Goal: Task Accomplishment & Management: Manage account settings

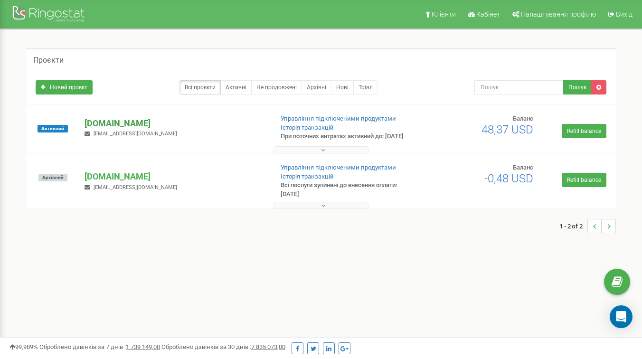
click at [141, 126] on p "[DOMAIN_NAME]" at bounding box center [175, 123] width 181 height 12
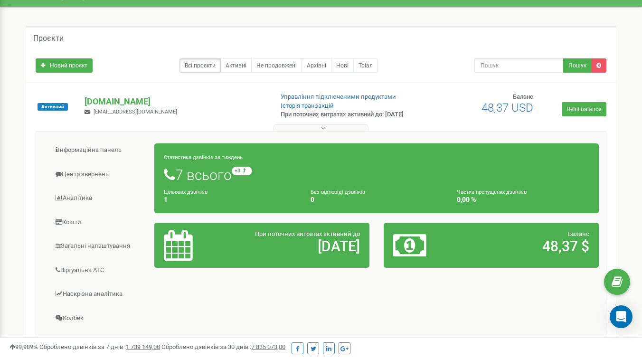
scroll to position [3, 0]
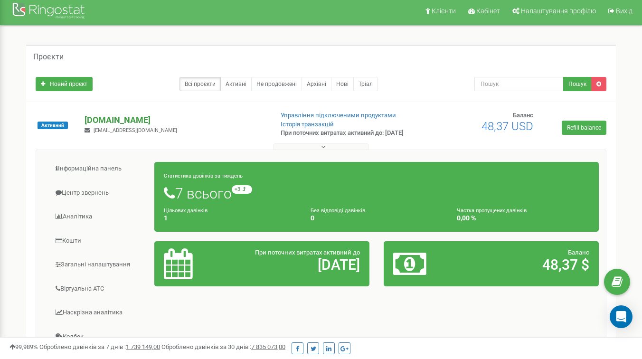
click at [133, 124] on p "[DOMAIN_NAME]" at bounding box center [175, 120] width 181 height 12
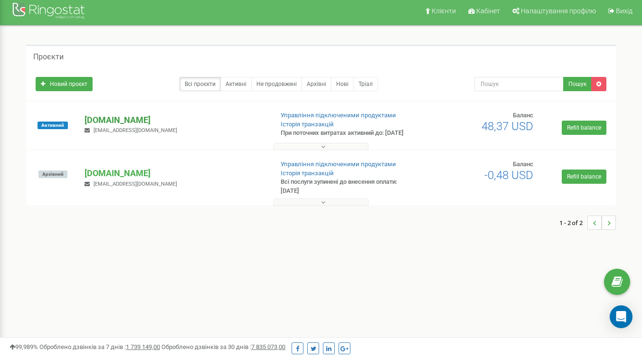
click at [138, 126] on p "[DOMAIN_NAME]" at bounding box center [175, 120] width 181 height 12
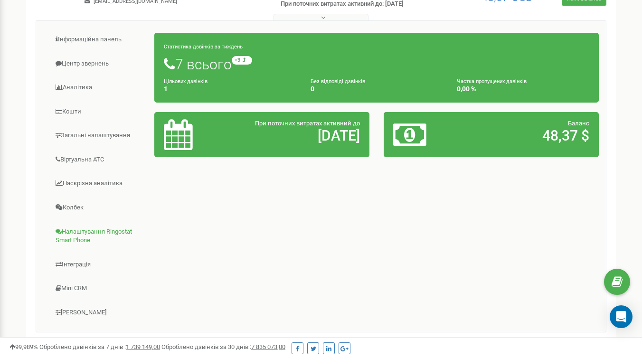
scroll to position [120, 0]
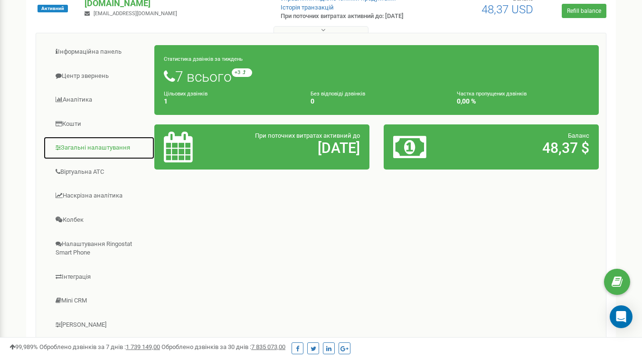
click at [88, 155] on link "Загальні налаштування" at bounding box center [99, 147] width 112 height 23
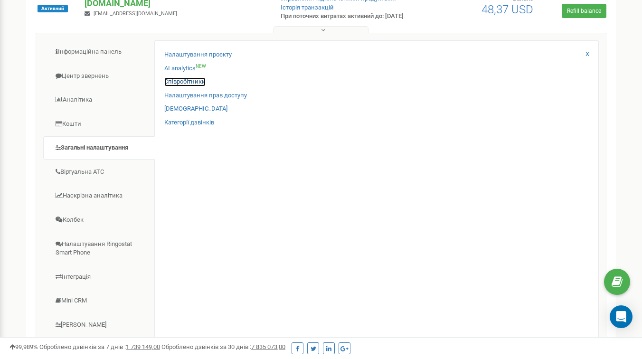
click at [187, 86] on link "Співробітники" at bounding box center [184, 81] width 41 height 9
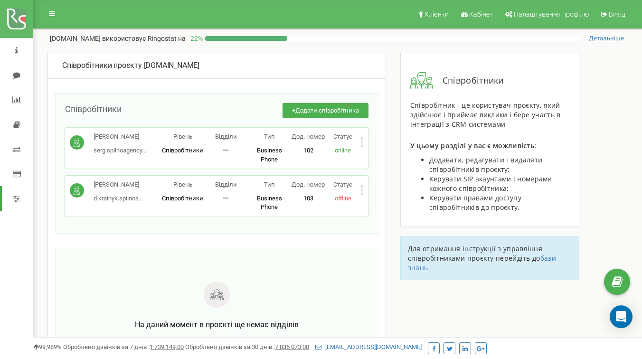
click at [345, 197] on span "offline" at bounding box center [343, 198] width 17 height 7
drag, startPoint x: 173, startPoint y: 190, endPoint x: 282, endPoint y: 206, distance: 109.8
click at [282, 206] on div "Дмитро Крайнік d.krainyk.spilnoa... d.krainyk.spilnoagency@gmail.com Рівень Спі…" at bounding box center [217, 195] width 294 height 31
click at [364, 188] on div "Дмитро Крайнік d.krainyk.spilnoa... d.krainyk.spilnoagency@gmail.com Рівень Спі…" at bounding box center [216, 196] width 303 height 41
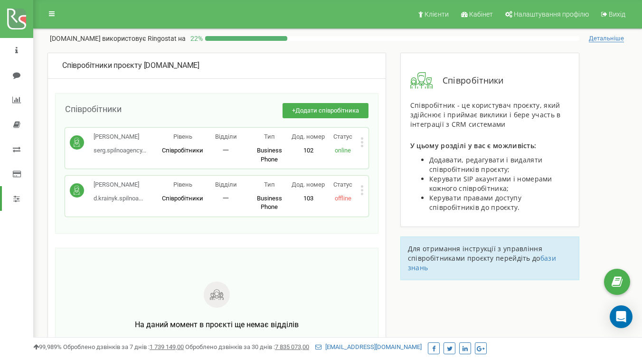
click at [363, 189] on icon at bounding box center [361, 190] width 3 height 10
click at [125, 192] on div "Дмитро Крайнік d.krainyk.spilnoa... d.krainyk.spilnoagency@gmail.com" at bounding box center [118, 191] width 49 height 22
click at [105, 198] on span "d.krainyk.spilnoa..." at bounding box center [118, 198] width 49 height 7
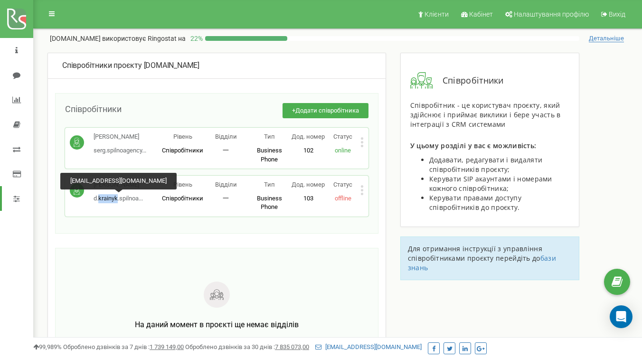
click at [105, 198] on span "d.krainyk.spilnoa..." at bounding box center [118, 198] width 49 height 7
click at [190, 197] on span "Співробітники" at bounding box center [182, 198] width 41 height 7
click at [127, 200] on span "d.krainyk.spilnoa..." at bounding box center [118, 198] width 49 height 7
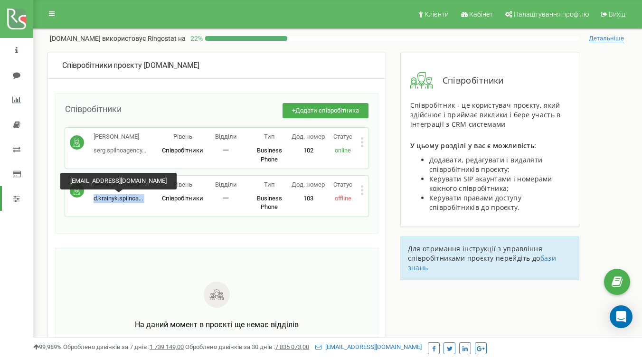
click at [127, 200] on span "d.krainyk.spilnoa..." at bounding box center [118, 198] width 49 height 7
copy span "d.krainyk.spilnoa..."
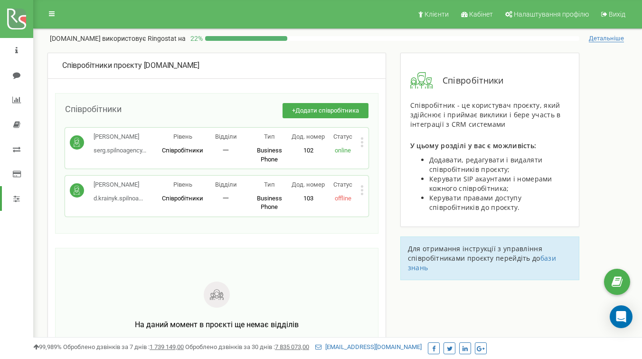
click at [361, 187] on icon at bounding box center [362, 186] width 2 height 2
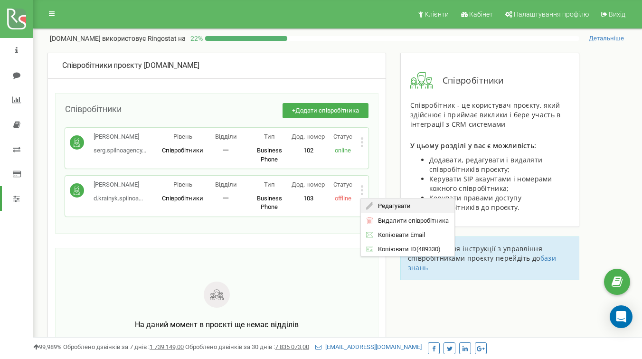
click at [378, 209] on span "Редагувати" at bounding box center [392, 206] width 38 height 6
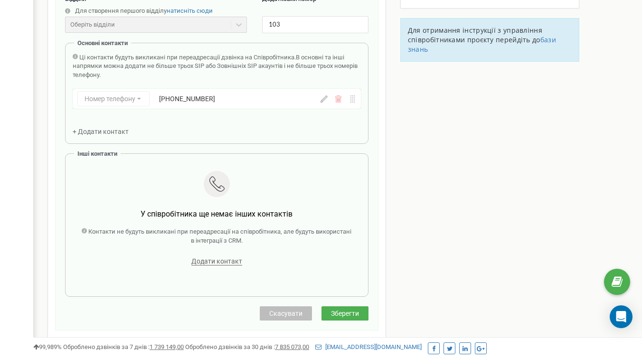
scroll to position [212, 0]
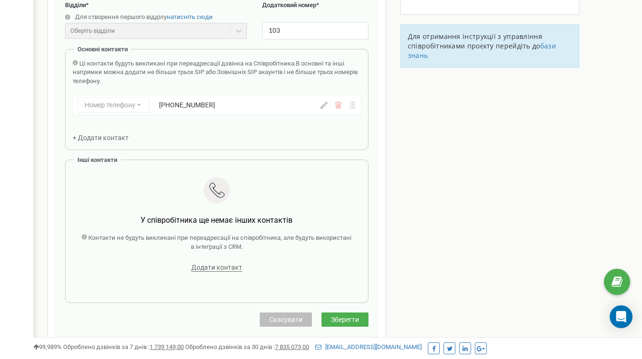
click at [168, 113] on div "Номер телефону Номер телефону SIP Зовнішній SIP +48794269798" at bounding box center [195, 104] width 237 height 15
click at [126, 107] on div "Номер телефону Номер телефону SIP Зовнішній SIP +48794269798" at bounding box center [195, 104] width 237 height 15
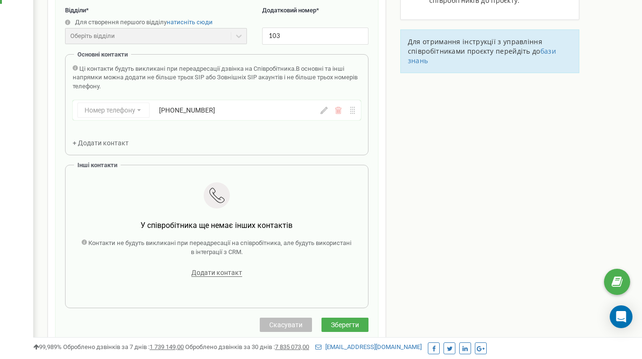
scroll to position [73, 0]
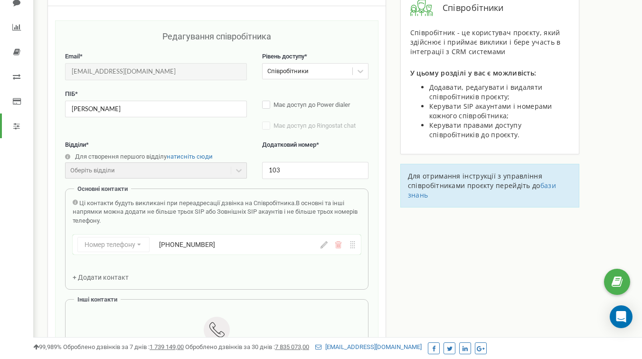
click at [348, 76] on div "Співробітники" at bounding box center [308, 71] width 90 height 15
click at [402, 133] on div "Співробітники Співробітник - це користувач проєкту, який здійснює і приймає вик…" at bounding box center [489, 67] width 179 height 174
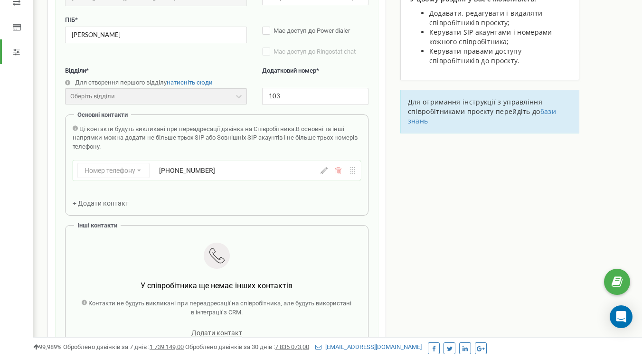
scroll to position [0, 0]
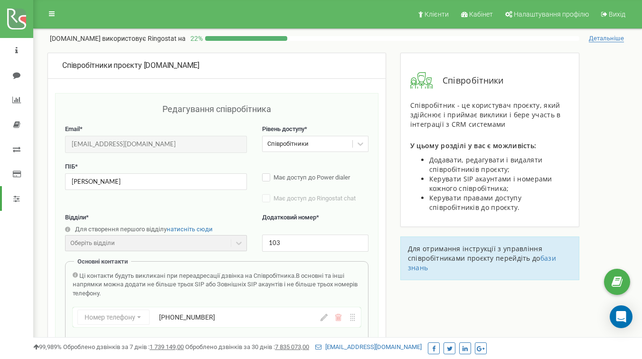
click at [243, 95] on div "Редагування співробітника Email * d.krainyk.spilnoagency@gmail.com Email недост…" at bounding box center [216, 321] width 323 height 456
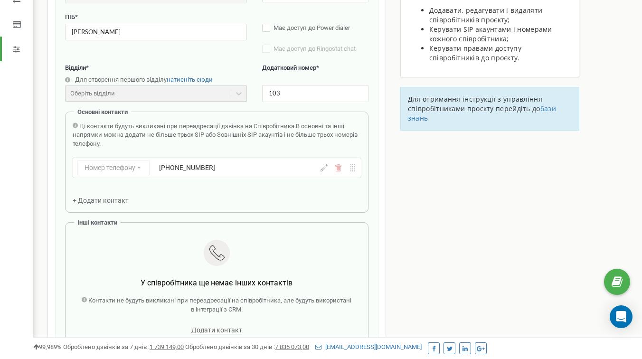
scroll to position [163, 0]
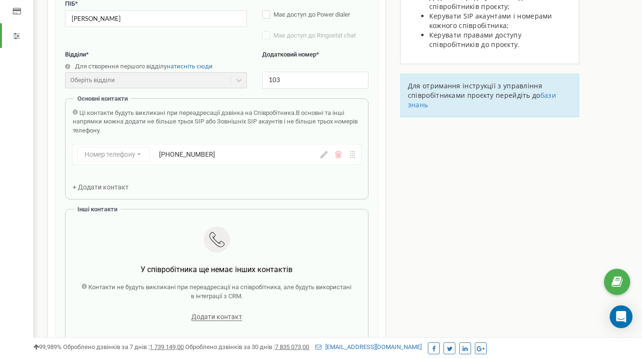
click at [340, 156] on icon at bounding box center [338, 154] width 7 height 7
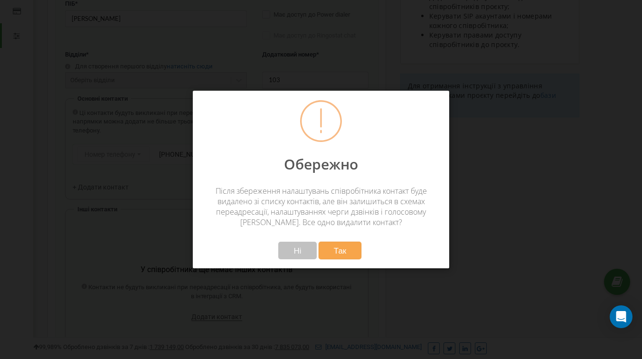
click at [338, 252] on span "Так" at bounding box center [340, 251] width 13 height 10
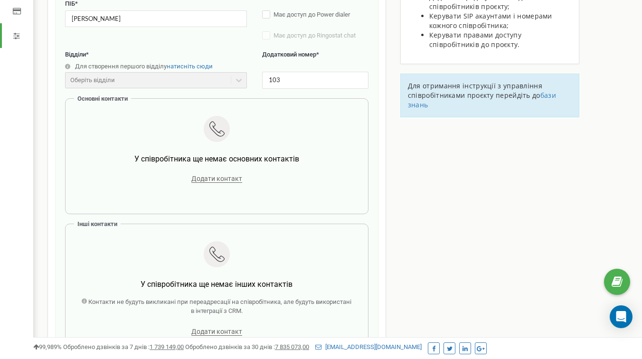
scroll to position [0, 0]
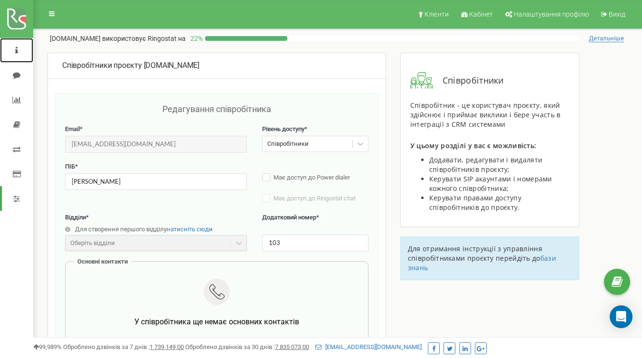
click at [14, 46] on link at bounding box center [16, 50] width 33 height 25
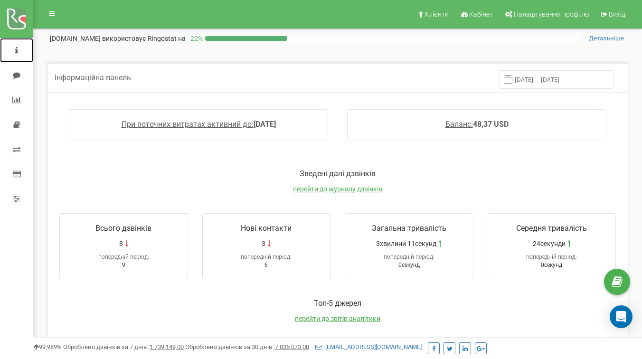
click at [19, 51] on link at bounding box center [16, 50] width 33 height 25
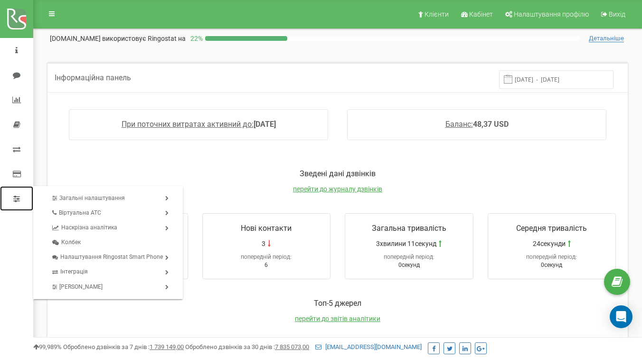
click at [16, 200] on icon at bounding box center [16, 199] width 7 height 8
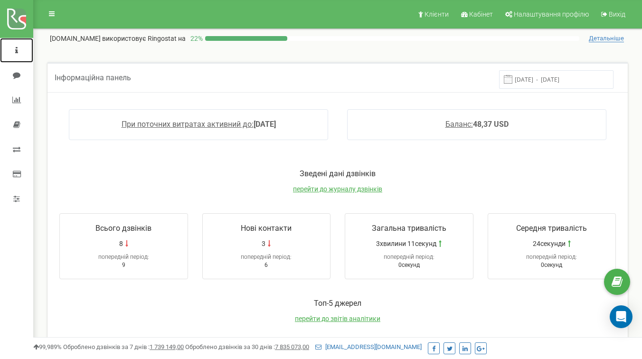
click at [19, 47] on link at bounding box center [16, 50] width 33 height 25
click at [51, 14] on icon at bounding box center [52, 13] width 6 height 7
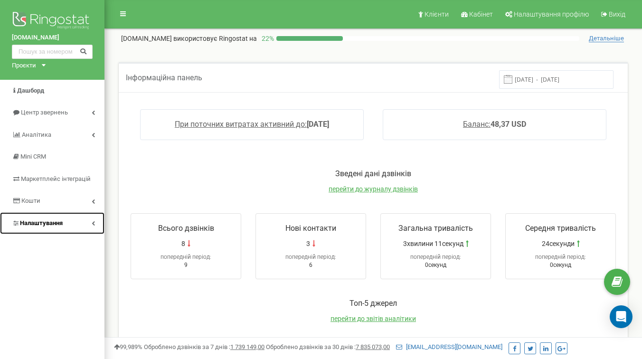
click at [82, 223] on link "Налаштування" at bounding box center [52, 223] width 104 height 22
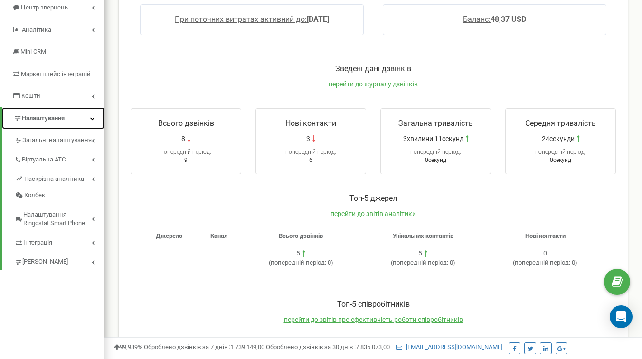
scroll to position [113, 0]
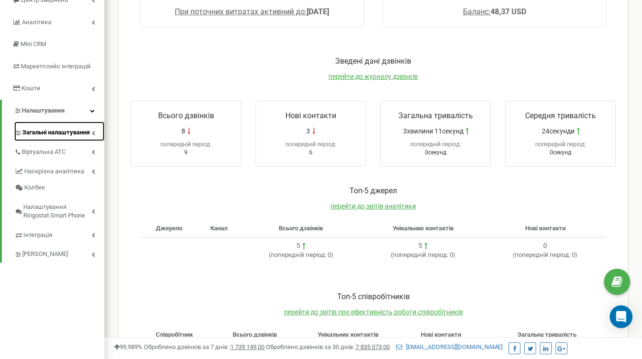
click at [85, 139] on link "Загальні налаштування" at bounding box center [59, 131] width 90 height 19
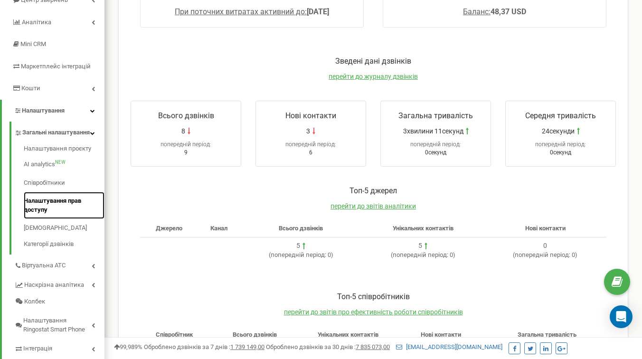
click at [56, 210] on link "Налаштування прав доступу" at bounding box center [64, 205] width 81 height 27
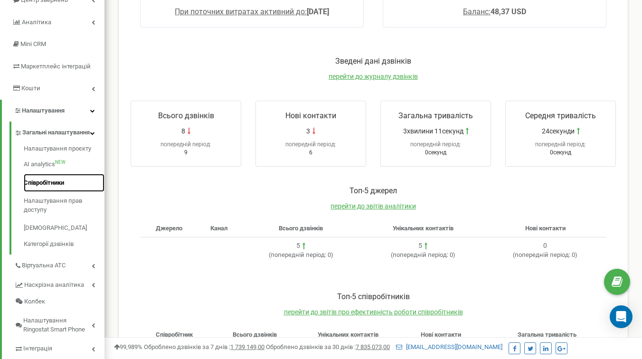
click at [57, 192] on link "Співробітники" at bounding box center [64, 183] width 81 height 19
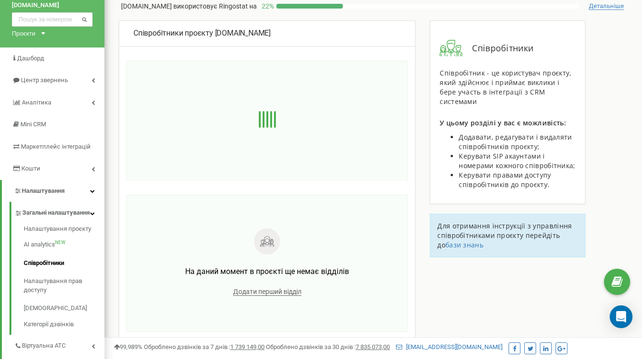
scroll to position [33, 0]
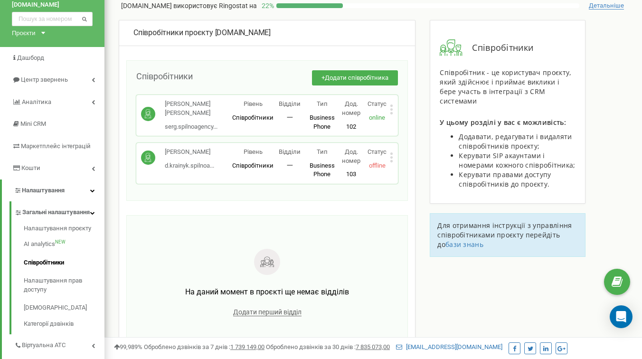
click at [394, 160] on div "Дмитро Крайнік d.krainyk.spilnoa... d.krainyk.spilnoagency@gmail.com Рівень Спі…" at bounding box center [267, 163] width 262 height 41
click at [392, 156] on icon at bounding box center [391, 157] width 2 height 2
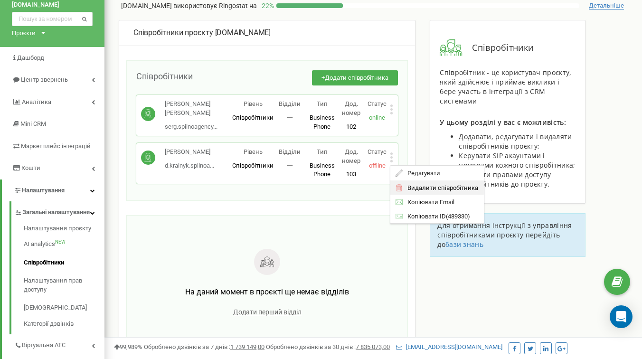
click at [400, 185] on icon at bounding box center [400, 187] width 6 height 7
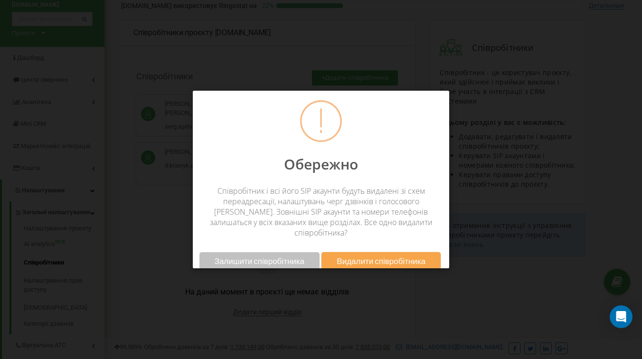
click at [363, 261] on span "Видалити співробітника" at bounding box center [381, 261] width 89 height 10
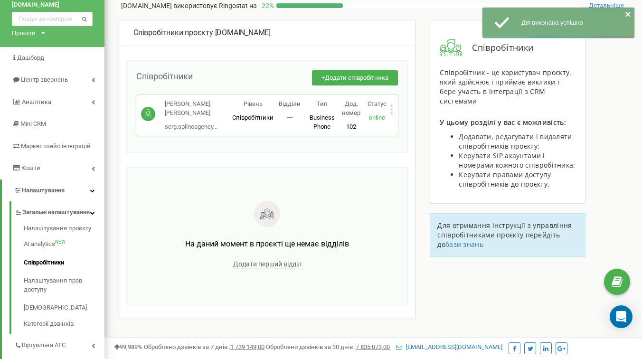
scroll to position [0, 0]
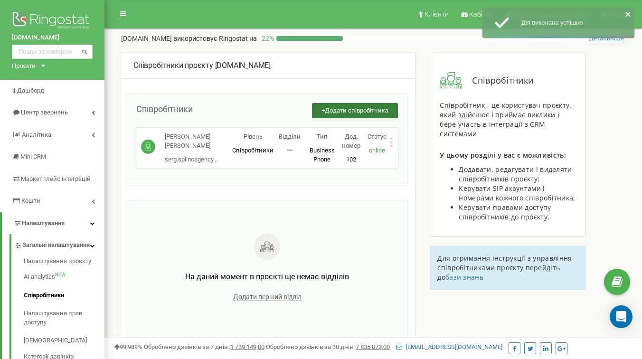
click at [348, 111] on span "Додати співробітника" at bounding box center [357, 110] width 64 height 7
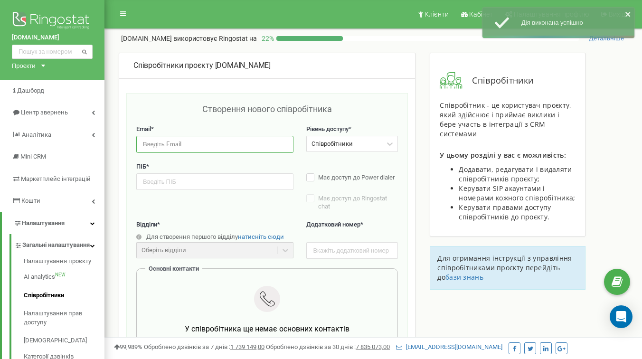
click at [192, 144] on input "email" at bounding box center [214, 144] width 157 height 17
paste input "d.krainyk.spilnoa..."
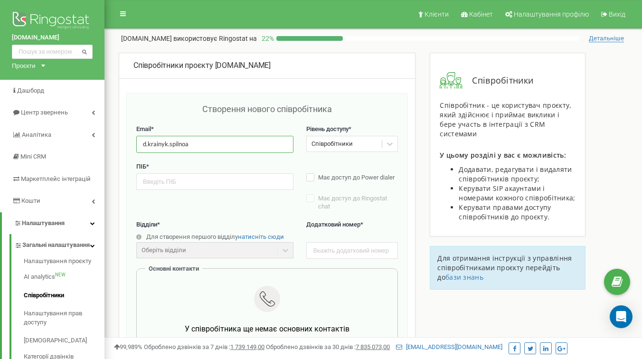
type input "[EMAIL_ADDRESS][DOMAIN_NAME]"
click at [206, 182] on input "text" at bounding box center [214, 181] width 157 height 17
type input "L"
type input "Дмитро Крайник"
click at [275, 212] on div "ПІБ * Дмитро Крайник Має доступ до Power dialer Має доступ до Ringostat chat Ст…" at bounding box center [267, 191] width 262 height 58
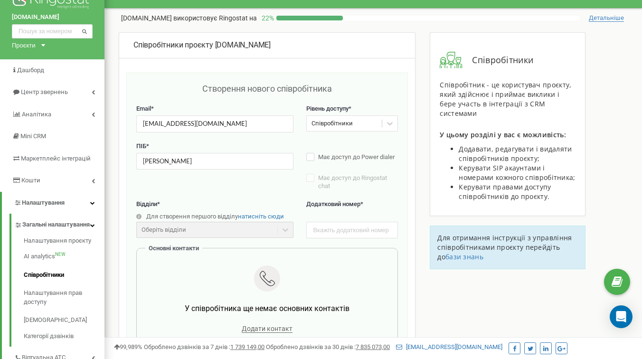
scroll to position [35, 0]
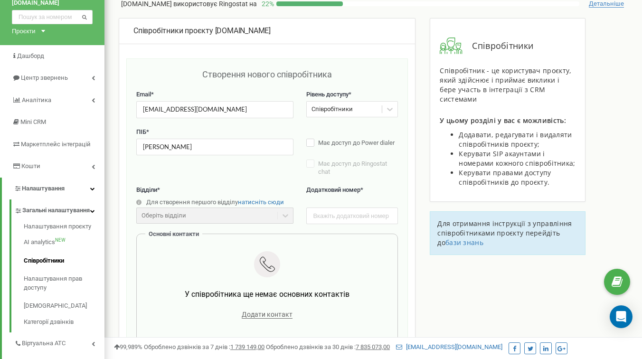
click at [356, 103] on div "Співробітники" at bounding box center [344, 109] width 75 height 15
click at [356, 104] on div "Співробітники" at bounding box center [344, 109] width 75 height 15
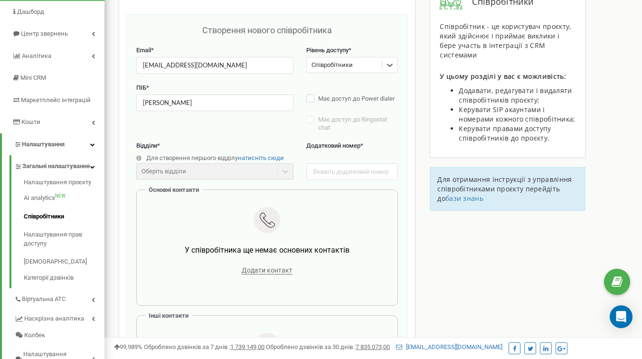
scroll to position [94, 0]
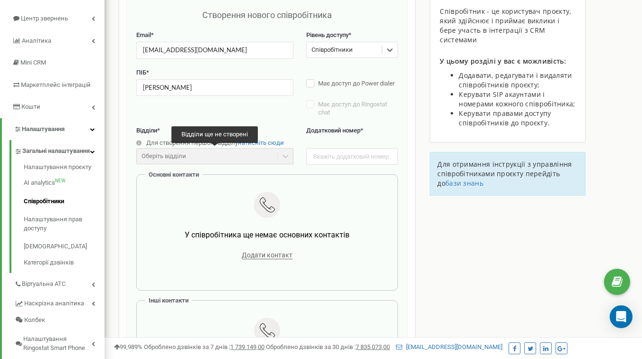
click at [225, 157] on div "Оберіть відділи" at bounding box center [214, 156] width 157 height 16
click at [215, 120] on div "ПІБ * Дмитро Крайник Має доступ до Power dialer Має доступ до Ringostat chat Ст…" at bounding box center [267, 97] width 262 height 58
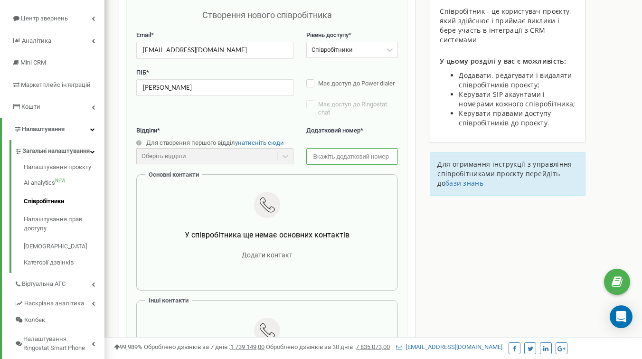
click at [322, 153] on input "text" at bounding box center [352, 156] width 92 height 17
type input "105"
click at [326, 176] on div "Основні контакти У співробітника ще немає основних контактів Додати контакт" at bounding box center [267, 232] width 262 height 116
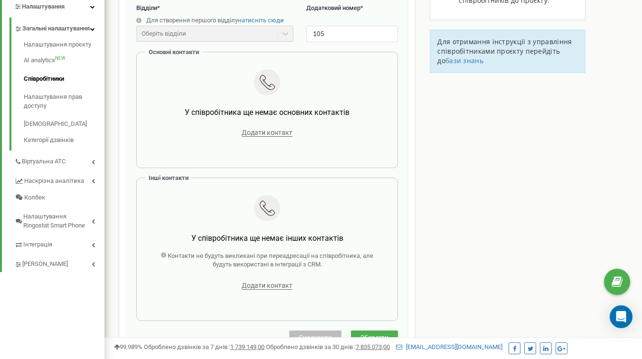
scroll to position [221, 0]
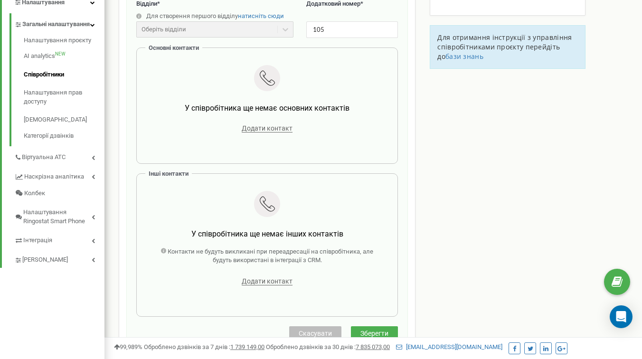
click at [258, 111] on span "У співробітника ще немає основних контактів" at bounding box center [267, 108] width 165 height 9
click at [302, 111] on span "У співробітника ще немає основних контактів" at bounding box center [267, 108] width 165 height 9
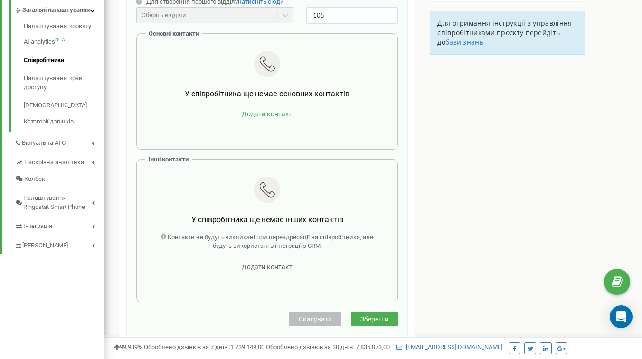
click at [268, 115] on span "Додати контакт" at bounding box center [267, 114] width 51 height 8
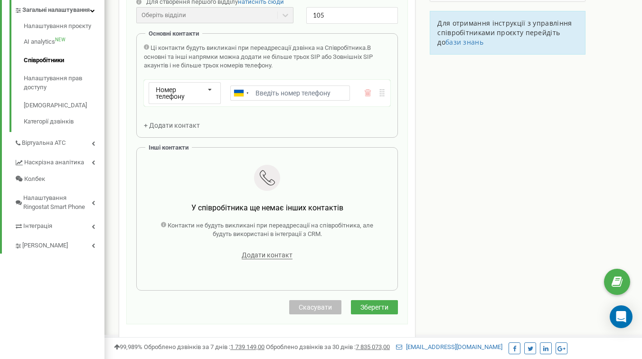
click at [267, 91] on input "Email *" at bounding box center [290, 92] width 120 height 15
type input "+"
click at [172, 97] on span "Номер телефону" at bounding box center [170, 93] width 29 height 14
click at [275, 96] on input "+4" at bounding box center [290, 92] width 120 height 15
type input "+48794269798"
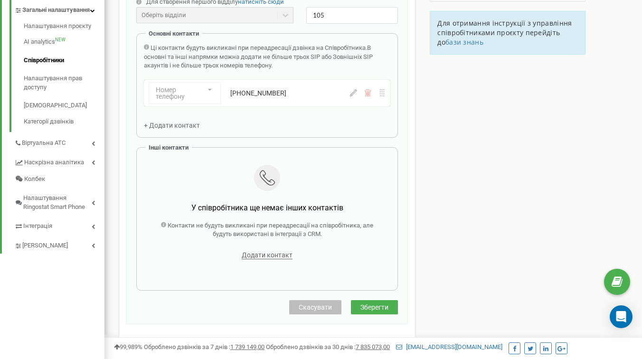
click at [446, 140] on div "Співробітники проєкту Spilnoagency.com.ua Створення нового співробітника Email …" at bounding box center [373, 185] width 523 height 735
click at [373, 309] on span "Зберегти" at bounding box center [374, 307] width 28 height 8
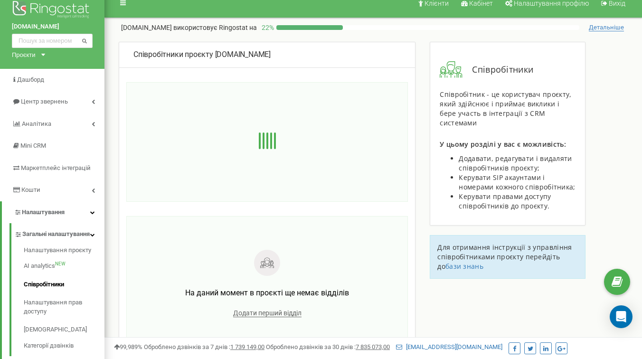
scroll to position [2, 0]
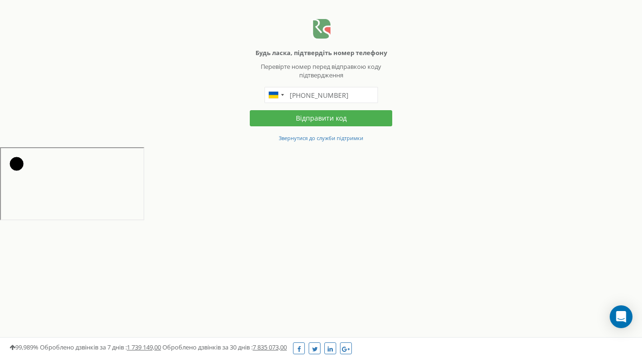
click at [297, 51] on b "Будь ласка, підтвердіть номер телефону" at bounding box center [322, 52] width 132 height 9
click at [302, 72] on p "Перевірте номер перед відправкою коду підтвердження" at bounding box center [321, 71] width 142 height 18
click at [303, 96] on input "[PHONE_NUMBER]" at bounding box center [322, 95] width 114 height 16
click at [339, 100] on input "[PHONE_NUMBER]" at bounding box center [322, 95] width 114 height 16
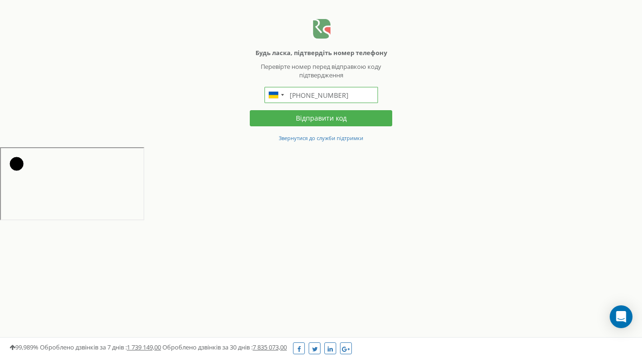
click at [355, 99] on input "+380734772049" at bounding box center [322, 95] width 114 height 16
click at [430, 105] on body "Будь ласка, підтвердіть номер телефону Перевірте номер перед відправкою коду пі…" at bounding box center [321, 111] width 642 height 222
drag, startPoint x: 292, startPoint y: 66, endPoint x: 323, endPoint y: 78, distance: 33.7
click at [324, 78] on p "Перевірте номер перед відправкою коду підтвердження" at bounding box center [321, 71] width 142 height 18
click at [323, 72] on p "Перевірте номер перед відправкою коду підтвердження" at bounding box center [321, 71] width 142 height 18
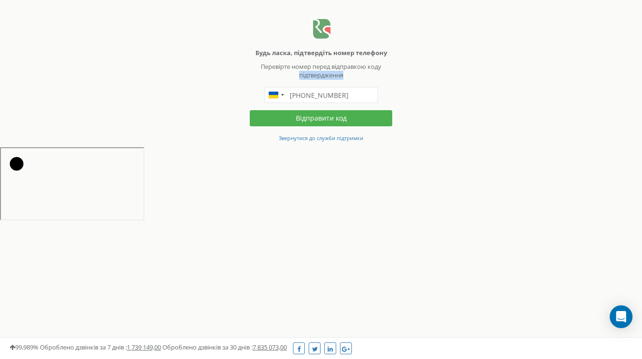
click at [323, 72] on p "Перевірте номер перед відправкою коду підтвердження" at bounding box center [321, 71] width 142 height 18
click at [323, 74] on p "Перевірте номер перед відправкою коду підтвердження" at bounding box center [321, 71] width 142 height 18
click at [284, 95] on div "Telephone country code" at bounding box center [282, 95] width 3 height 2
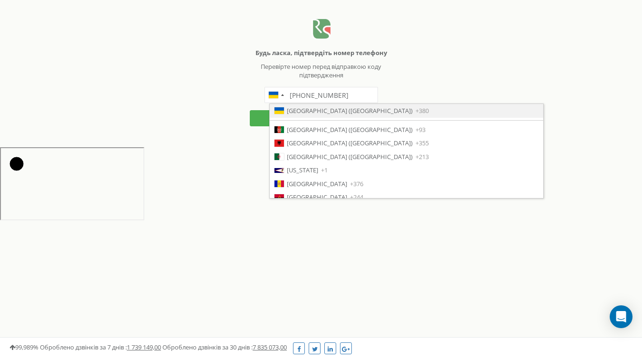
click at [328, 79] on p "Перевірте номер перед відправкою коду підтвердження" at bounding box center [321, 71] width 142 height 18
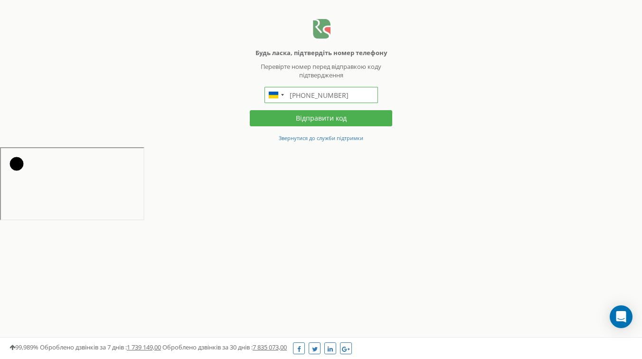
click at [333, 96] on input "+380734772049" at bounding box center [322, 95] width 114 height 16
click at [356, 96] on input "+380734772049" at bounding box center [322, 95] width 114 height 16
drag, startPoint x: 359, startPoint y: 97, endPoint x: 308, endPoint y: 97, distance: 51.3
click at [309, 97] on input "+380734772049" at bounding box center [322, 95] width 114 height 16
click at [308, 97] on input "+380734772049" at bounding box center [322, 95] width 114 height 16
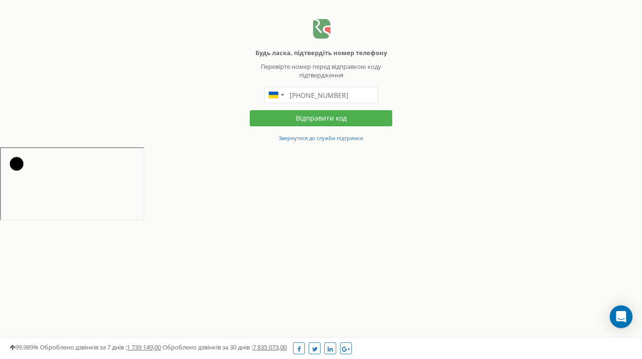
click at [324, 175] on html "Будь ласка, підтвердіть номер телефону Перевірте номер перед відправкою коду пі…" at bounding box center [321, 111] width 642 height 222
drag, startPoint x: 310, startPoint y: 95, endPoint x: 469, endPoint y: 91, distance: 159.2
click at [461, 94] on body "Будь ласка, підтвердіть номер телефону Перевірте номер перед відправкою коду пі…" at bounding box center [321, 111] width 642 height 222
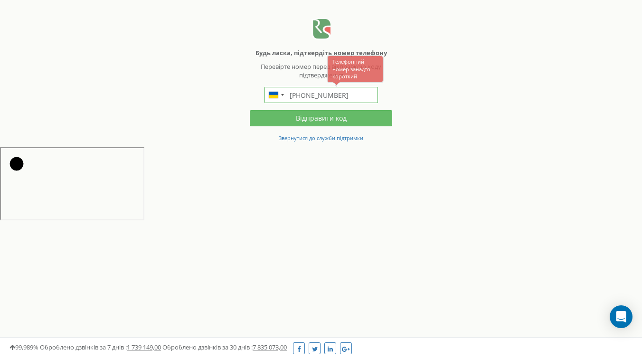
type input "+380638040690"
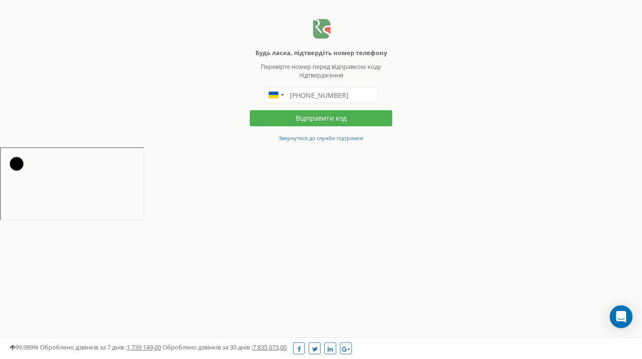
click at [542, 131] on body "Будь ласка, підтвердіть номер телефону Перевірте номер перед відправкою коду пі…" at bounding box center [321, 111] width 642 height 222
click at [365, 117] on button "Відправити код" at bounding box center [321, 118] width 142 height 16
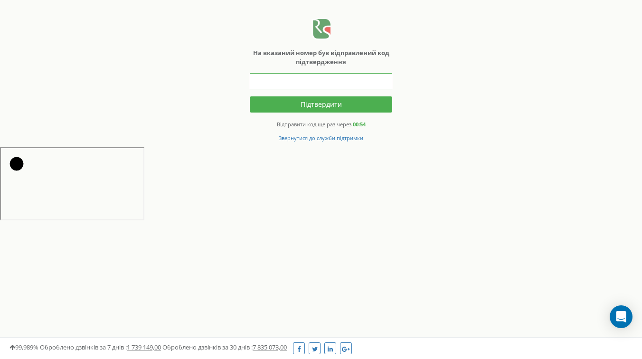
click at [341, 85] on input "text" at bounding box center [321, 81] width 142 height 16
type input "502746"
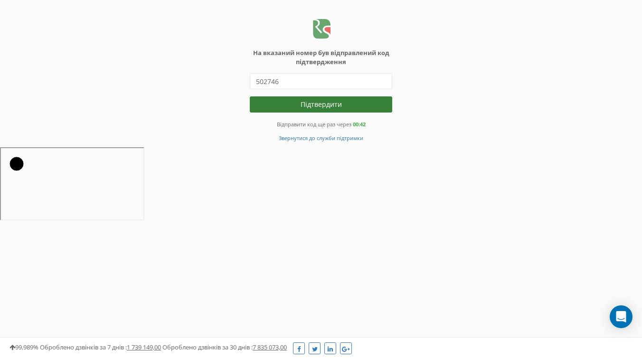
click at [318, 100] on button "Підтвердити" at bounding box center [321, 104] width 142 height 16
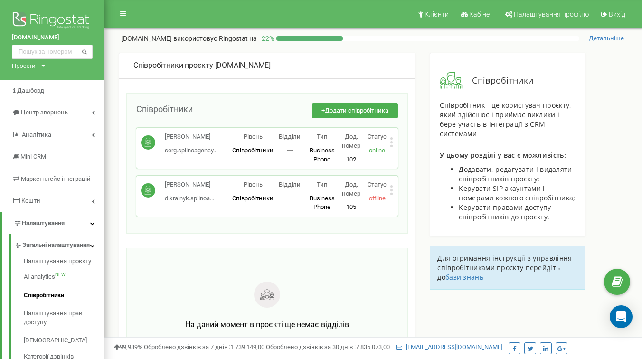
click at [190, 236] on div "Співробітники проєкту Spilnoagency.com.ua Співробітники + Додати співробітника …" at bounding box center [267, 226] width 297 height 347
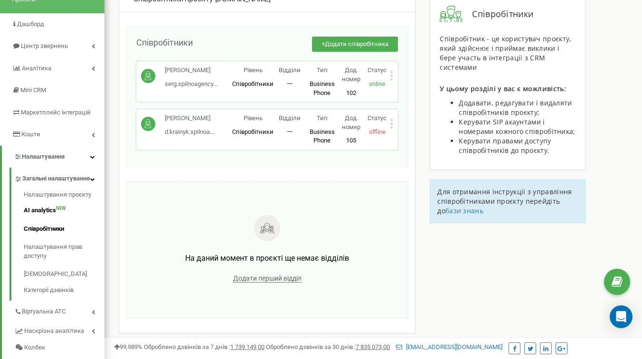
scroll to position [74, 0]
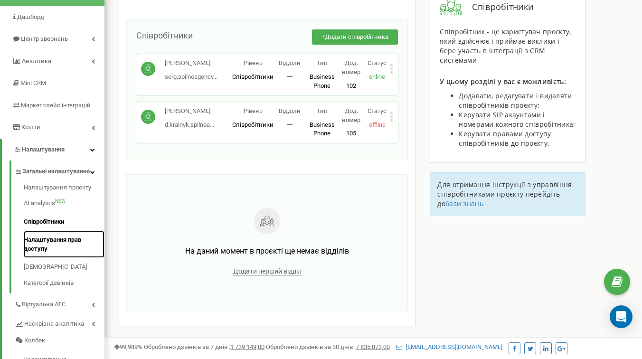
click at [58, 252] on link "Налаштування прав доступу" at bounding box center [64, 244] width 81 height 27
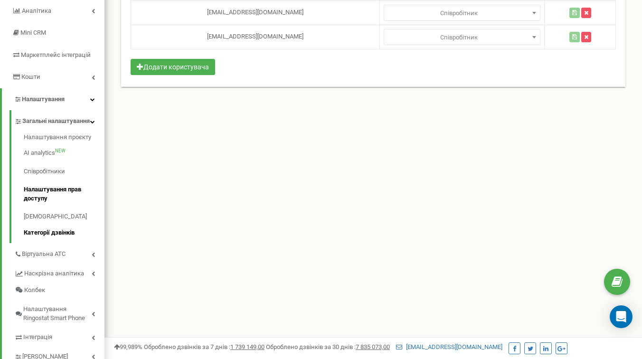
scroll to position [140, 0]
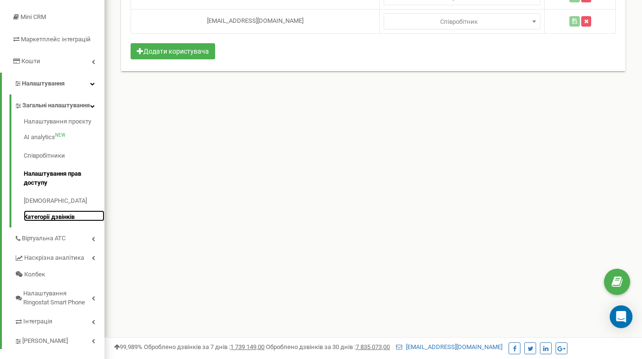
click at [63, 222] on link "Категорії дзвінків" at bounding box center [64, 215] width 81 height 11
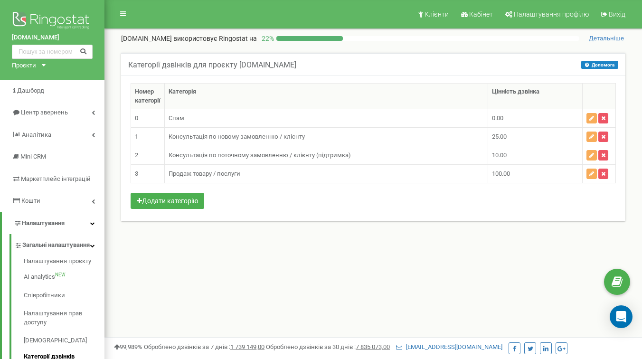
click at [270, 250] on div "Категорії дзвінків для проєкту [DOMAIN_NAME] Допомога Допомога Тут знаходиться …" at bounding box center [373, 147] width 523 height 209
click at [239, 303] on div "Клієнти Кабінет Налаштування профілю Вихід [DOMAIN_NAME] використовує Ringostat…" at bounding box center [373, 285] width 538 height 570
